Goal: Information Seeking & Learning: Learn about a topic

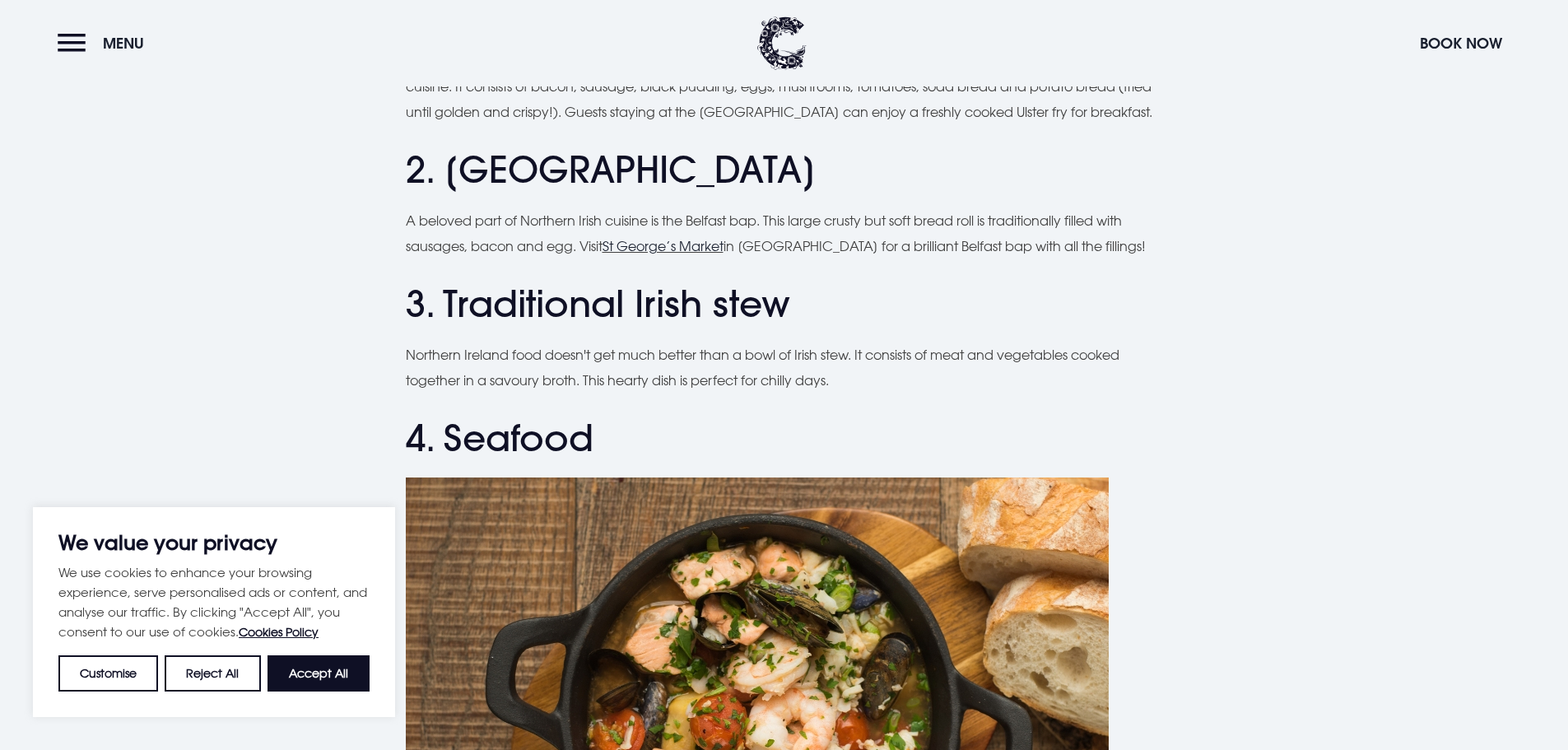
scroll to position [1070, 0]
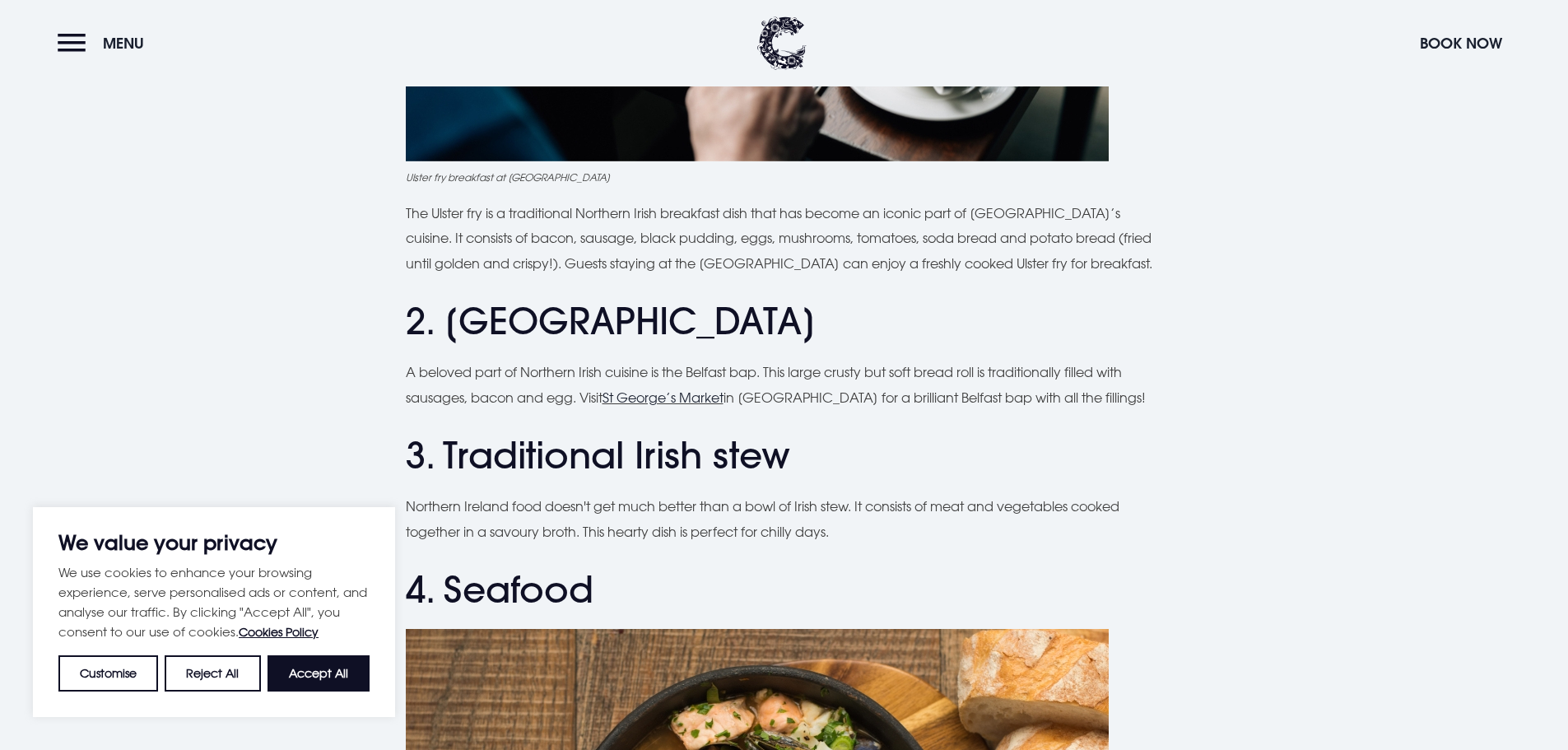
click at [309, 675] on button "Accept All" at bounding box center [318, 674] width 102 height 36
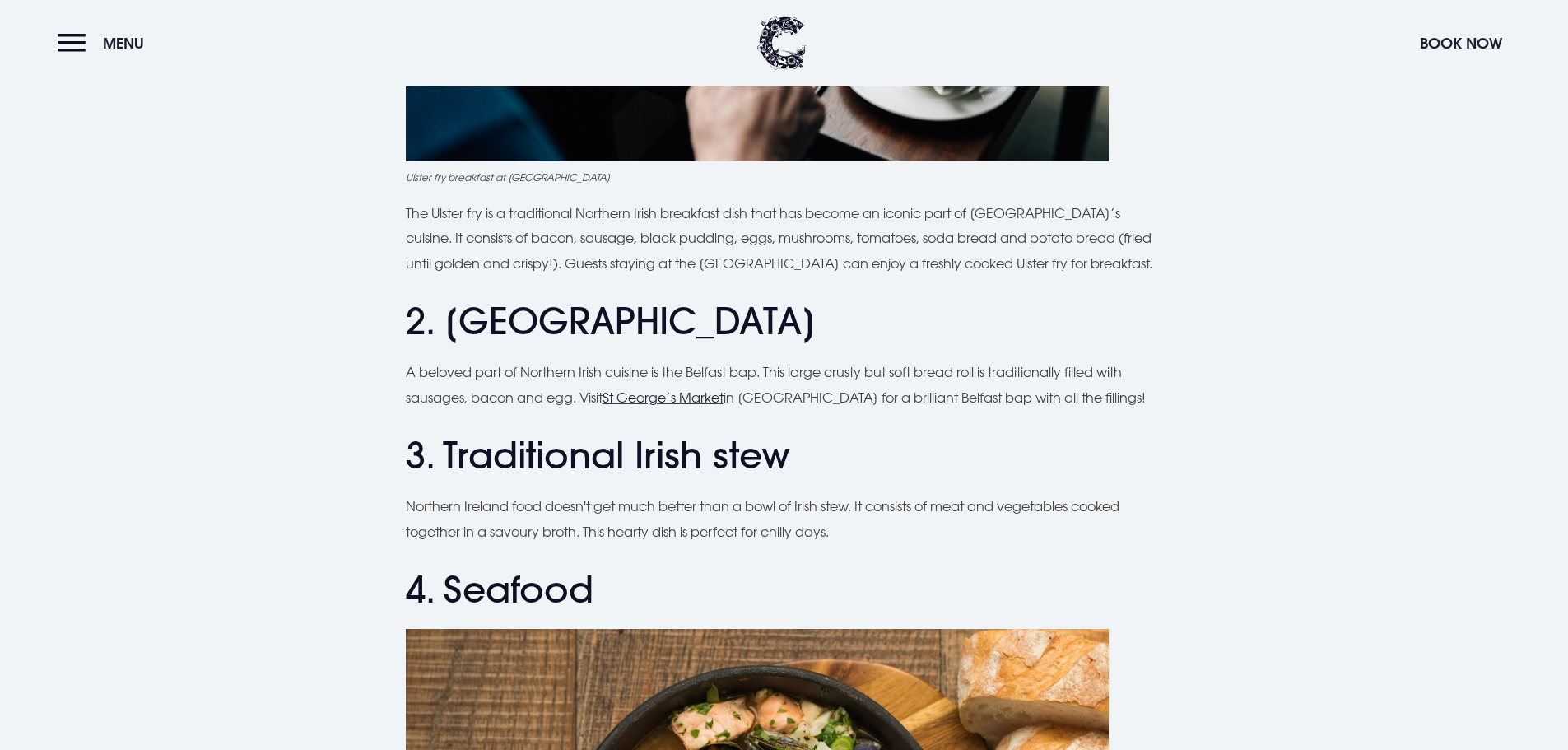
checkbox input "true"
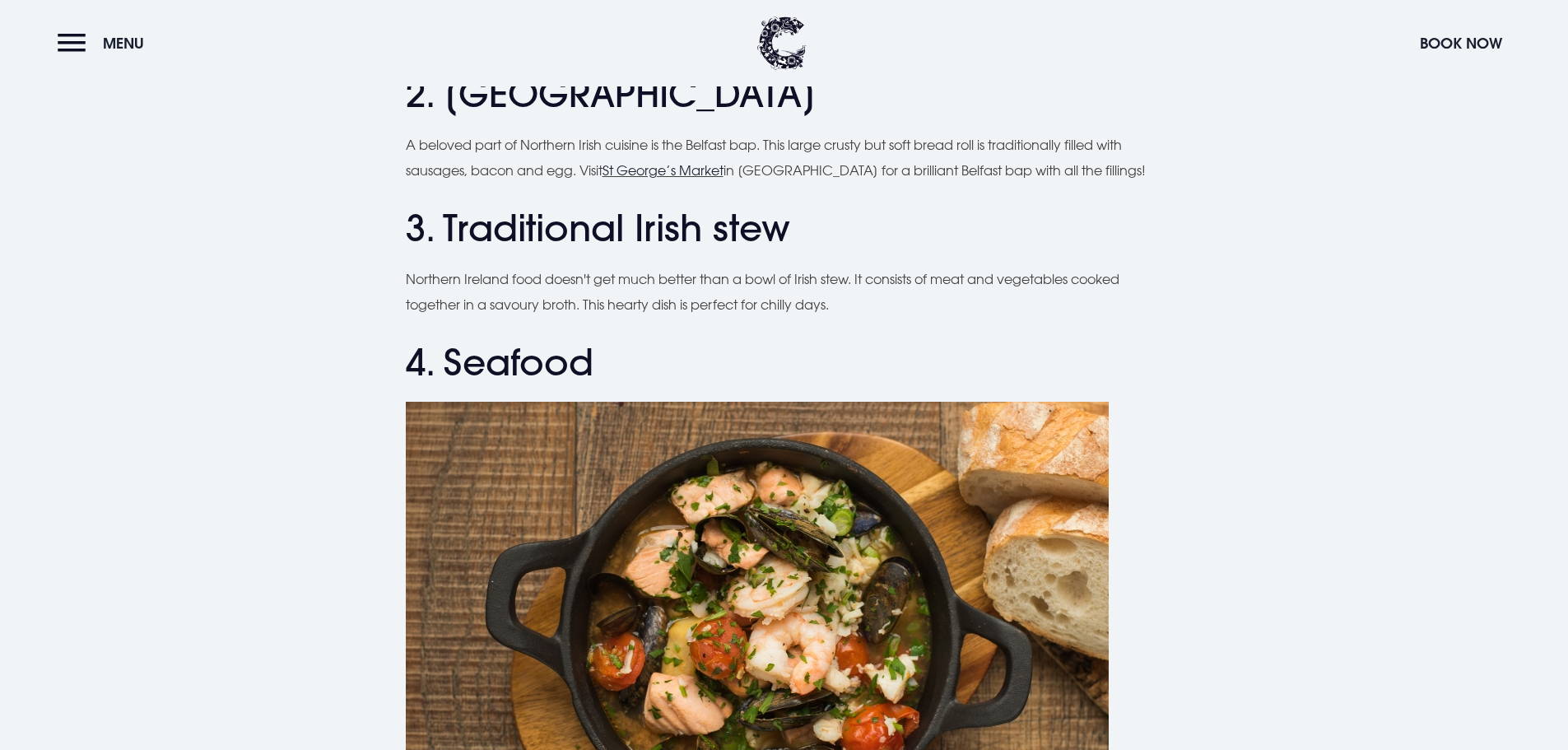
scroll to position [1317, 0]
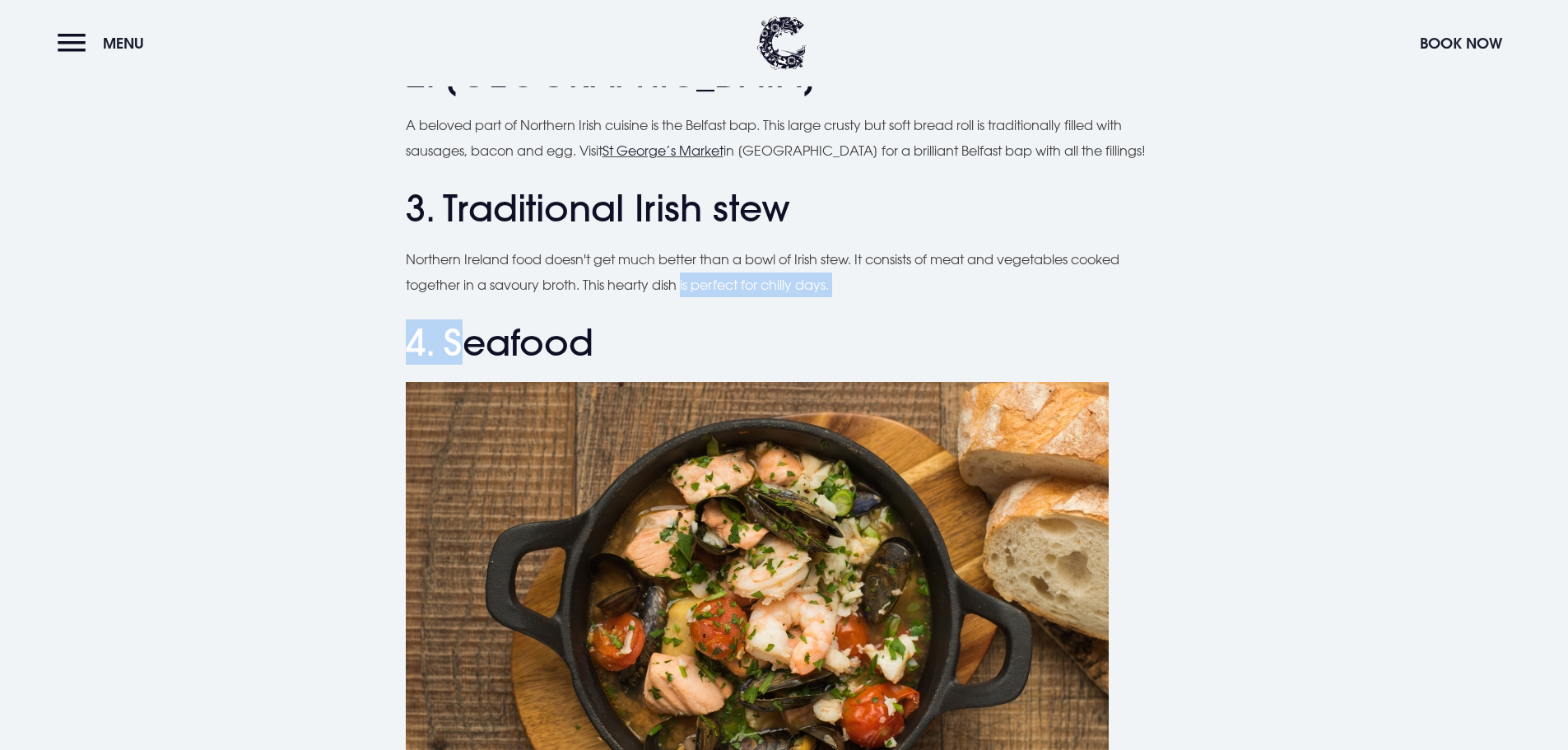
drag, startPoint x: 464, startPoint y: 298, endPoint x: 802, endPoint y: 290, distance: 338.1
click at [802, 290] on p "Northern Ireland food doesn't get much better than a bowl of Irish stew. It con…" at bounding box center [784, 272] width 757 height 50
drag, startPoint x: 866, startPoint y: 285, endPoint x: 598, endPoint y: 279, distance: 268.1
click at [598, 279] on p "Northern Ireland food doesn't get much better than a bowl of Irish stew. It con…" at bounding box center [784, 272] width 757 height 50
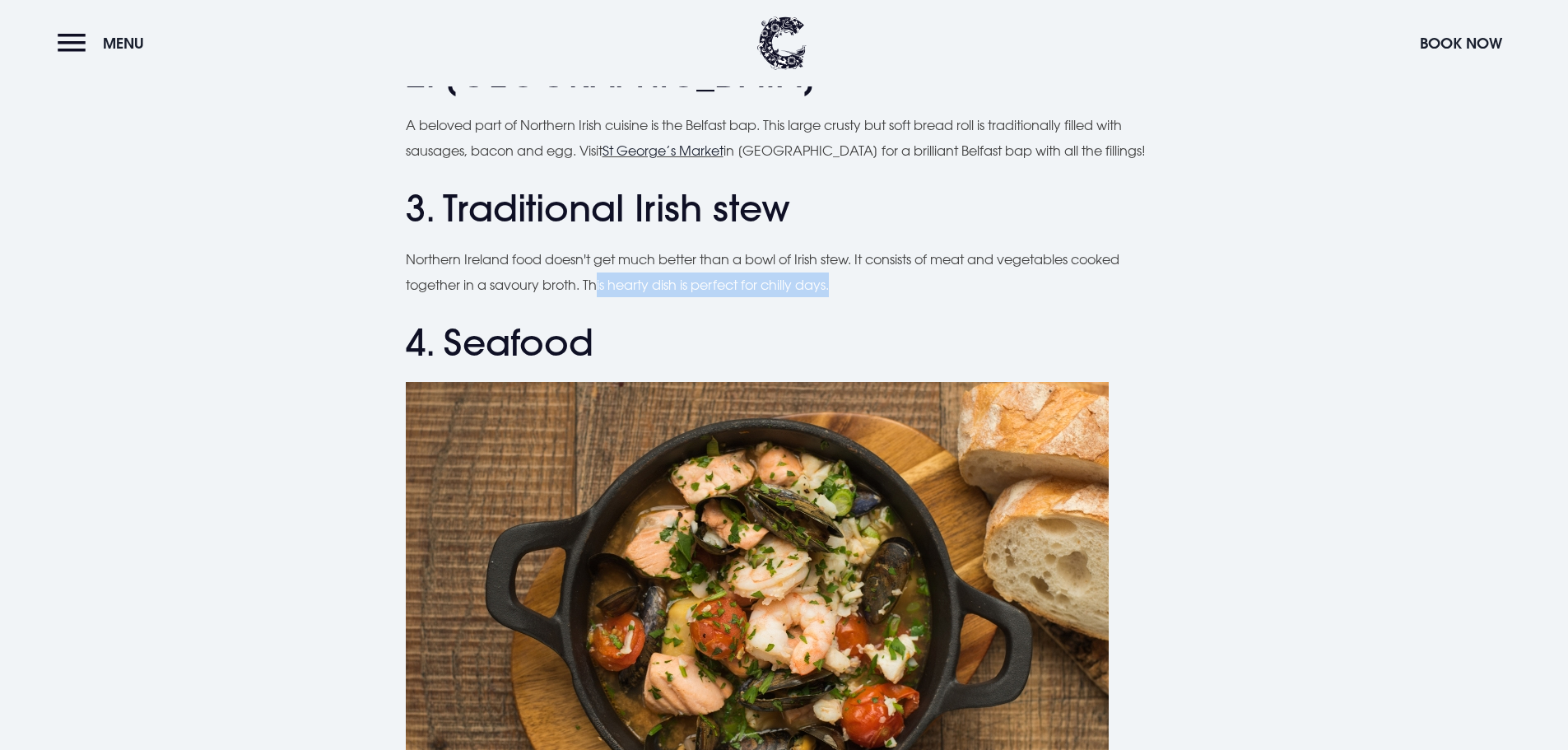
click at [598, 279] on p "Northern Ireland food doesn't get much better than a bowl of Irish stew. It con…" at bounding box center [784, 272] width 757 height 50
drag, startPoint x: 594, startPoint y: 272, endPoint x: 705, endPoint y: 274, distance: 111.0
click at [702, 277] on p "Northern Ireland food doesn't get much better than a bowl of Irish stew. It con…" at bounding box center [784, 272] width 757 height 50
click at [705, 274] on p "Northern Ireland food doesn't get much better than a bowl of Irish stew. It con…" at bounding box center [784, 272] width 757 height 50
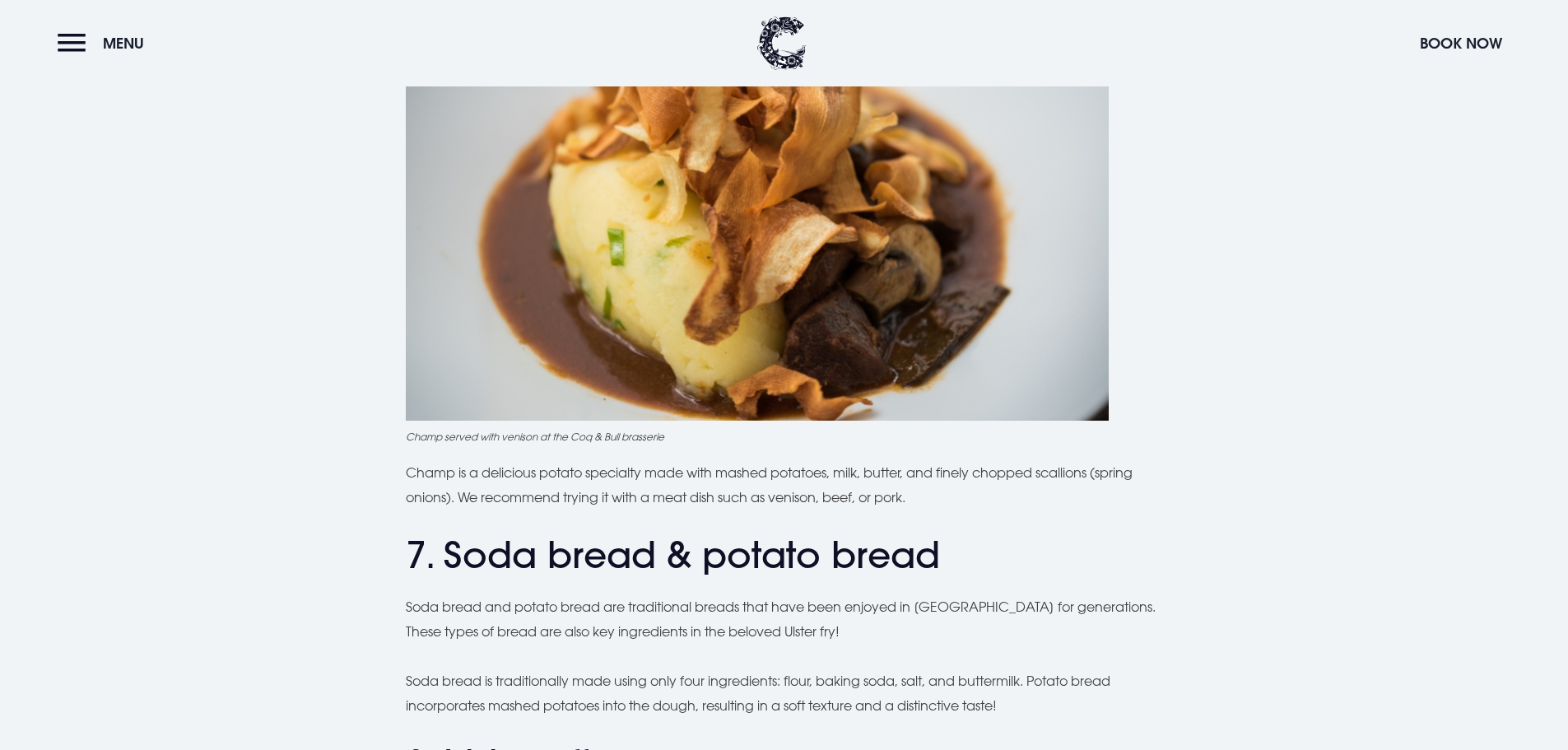
scroll to position [2718, 0]
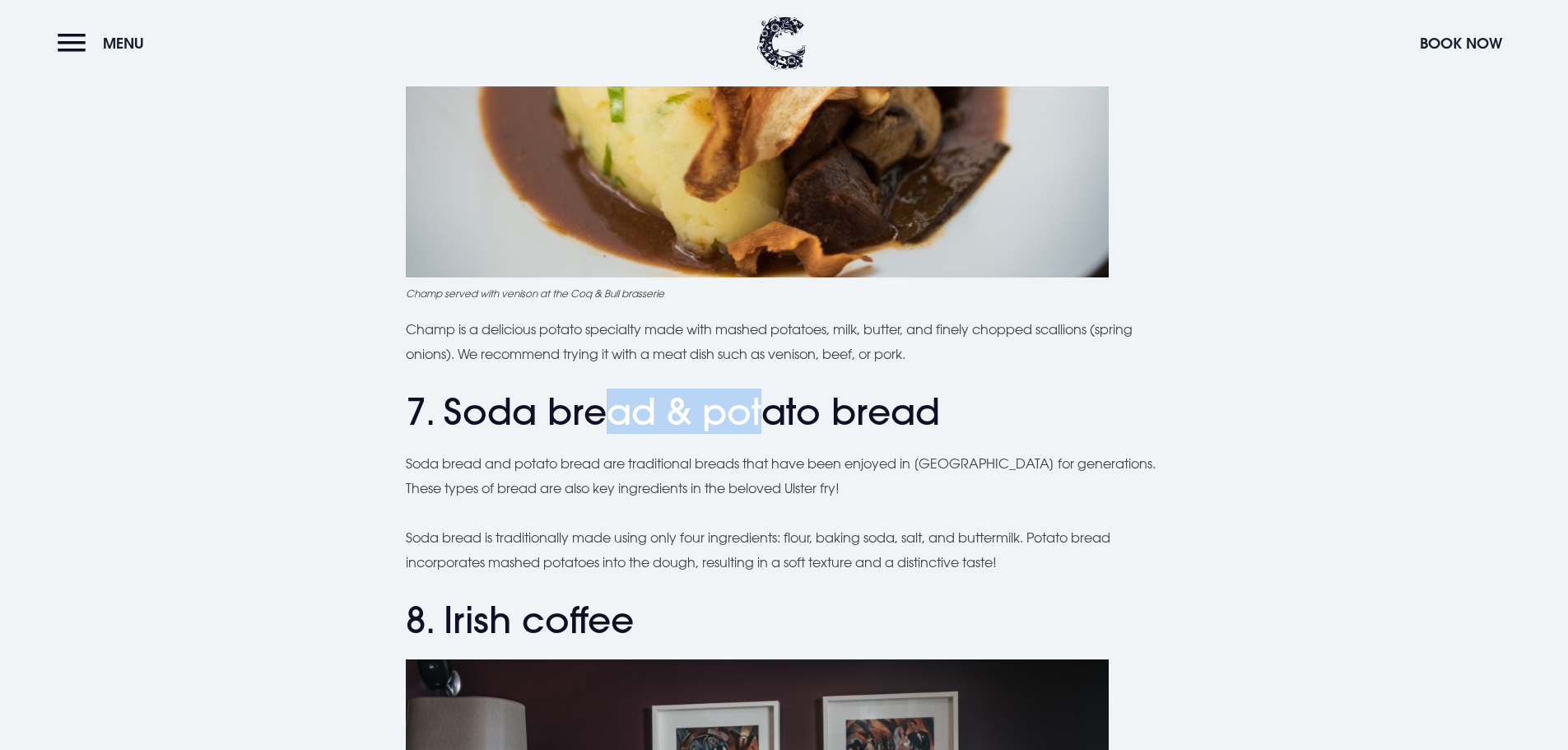
drag, startPoint x: 614, startPoint y: 424, endPoint x: 773, endPoint y: 424, distance: 159.0
click at [773, 424] on h2 "7. Soda bread & potato bread" at bounding box center [784, 412] width 757 height 44
drag, startPoint x: 770, startPoint y: 425, endPoint x: 762, endPoint y: 423, distance: 8.2
click at [769, 425] on h2 "7. Soda bread & potato bread" at bounding box center [784, 412] width 757 height 44
click at [706, 418] on h2 "7. Soda bread & potato bread" at bounding box center [784, 412] width 757 height 44
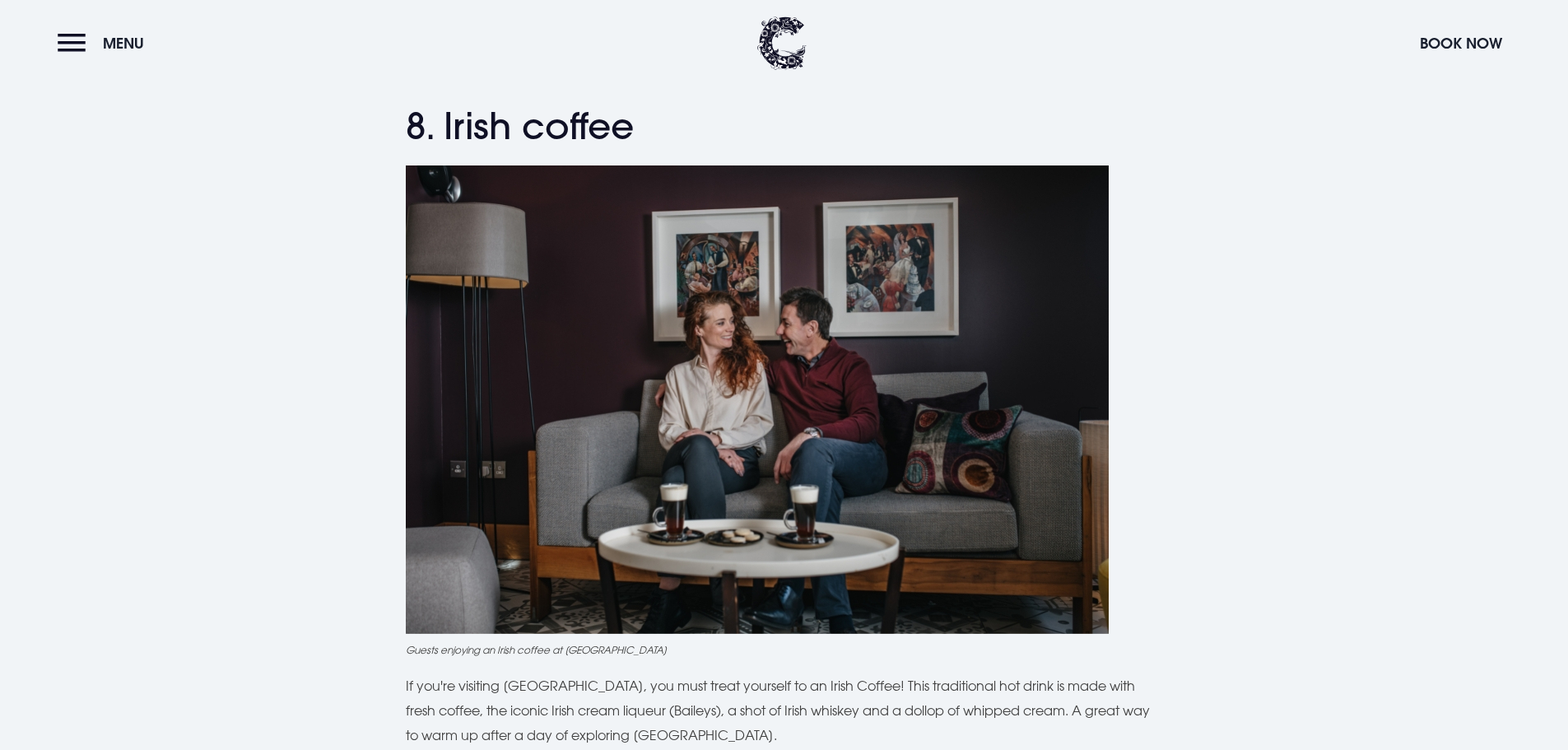
drag, startPoint x: 1211, startPoint y: 472, endPoint x: 1170, endPoint y: 469, distance: 41.1
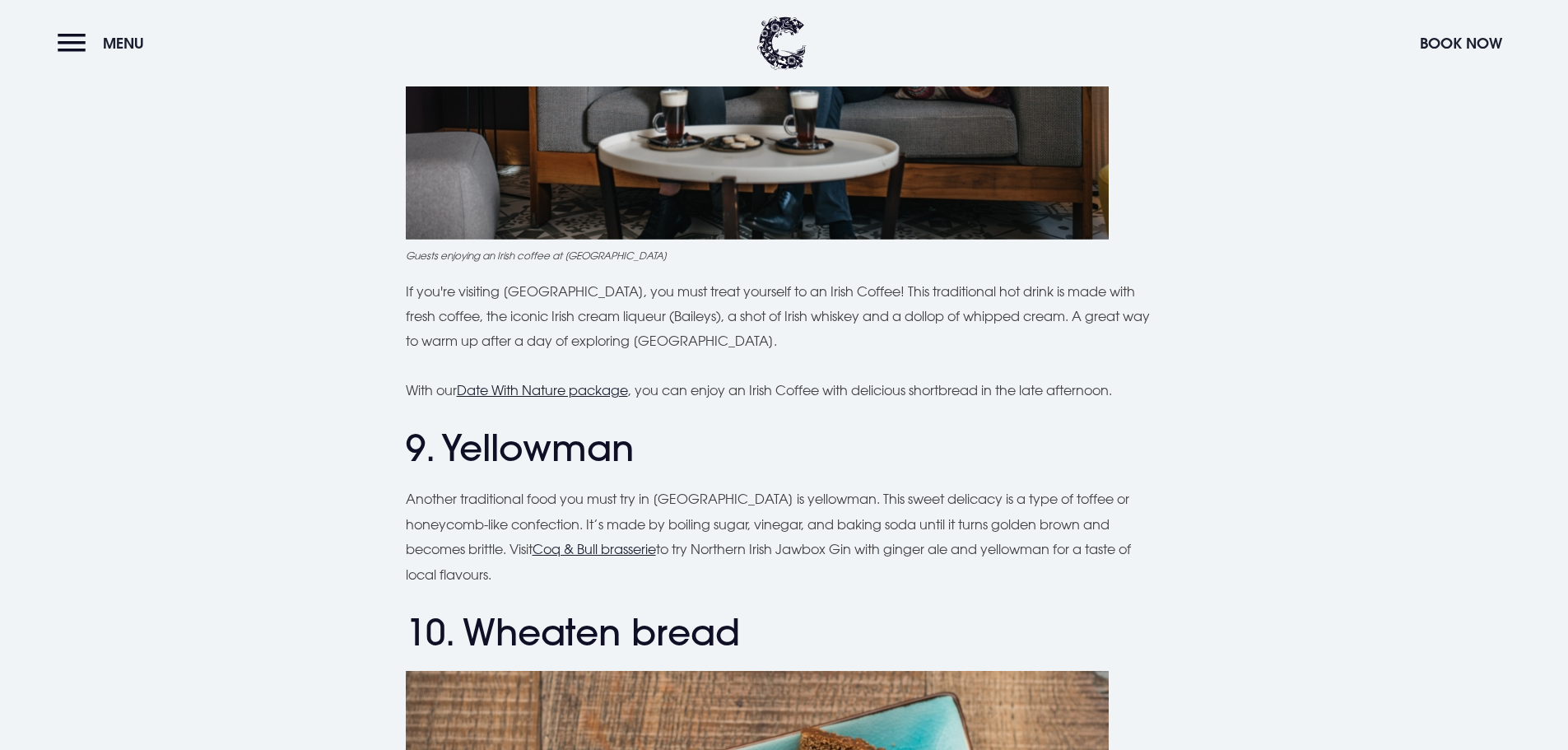
scroll to position [3789, 0]
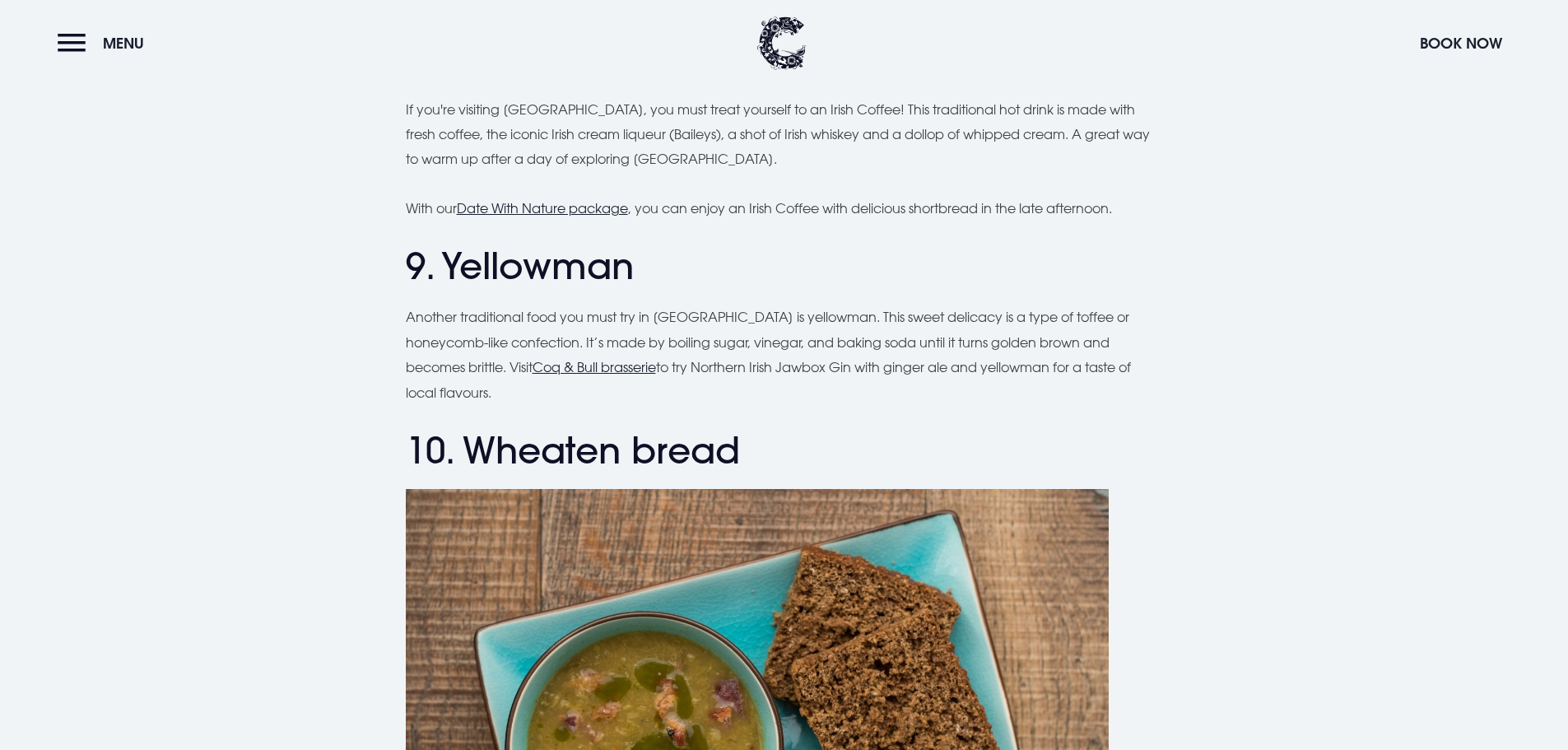
click at [521, 277] on h2 "9. Yellowman" at bounding box center [784, 266] width 757 height 44
click at [751, 285] on h2 "9. Yellowman" at bounding box center [784, 266] width 757 height 44
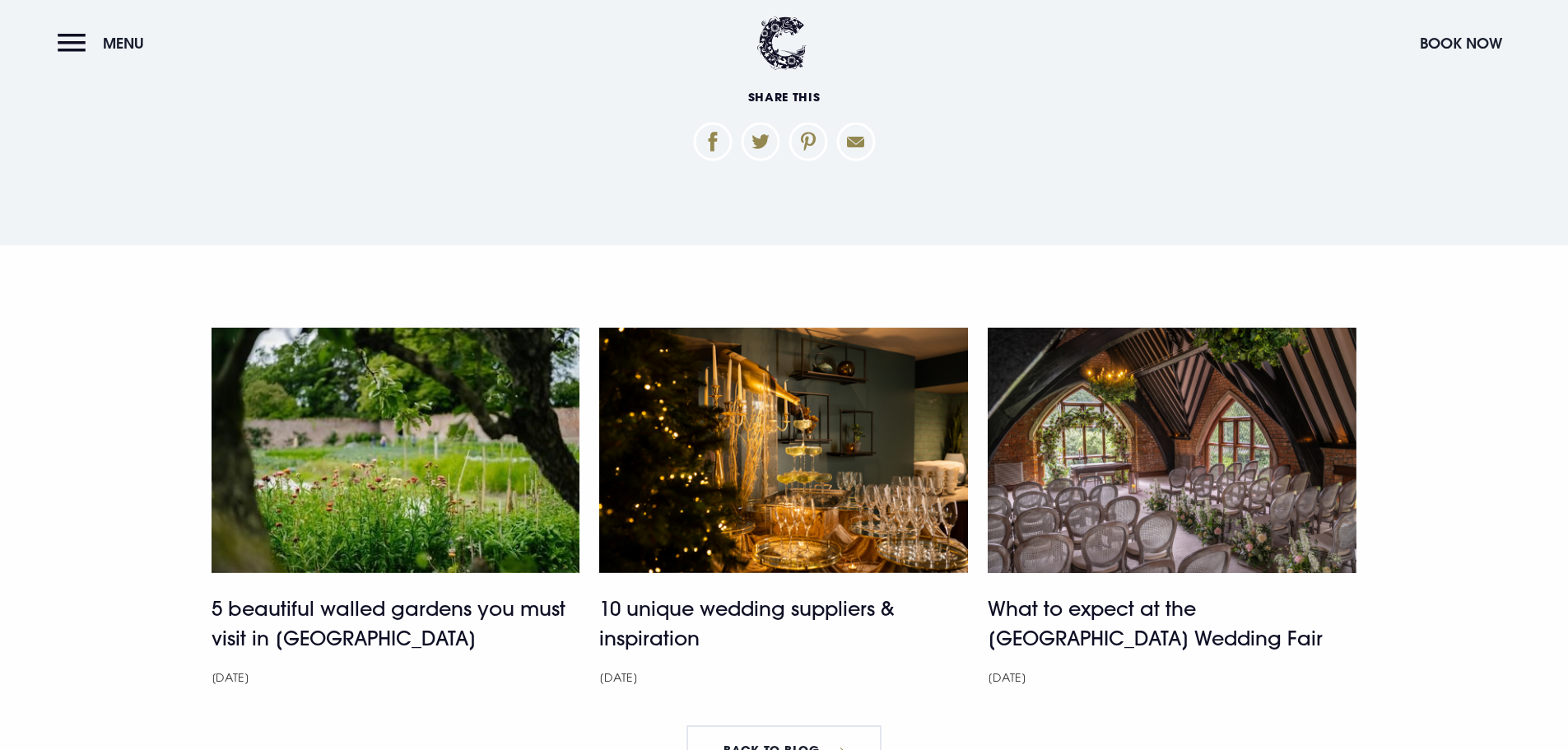
scroll to position [5601, 0]
